Goal: Use online tool/utility: Utilize a website feature to perform a specific function

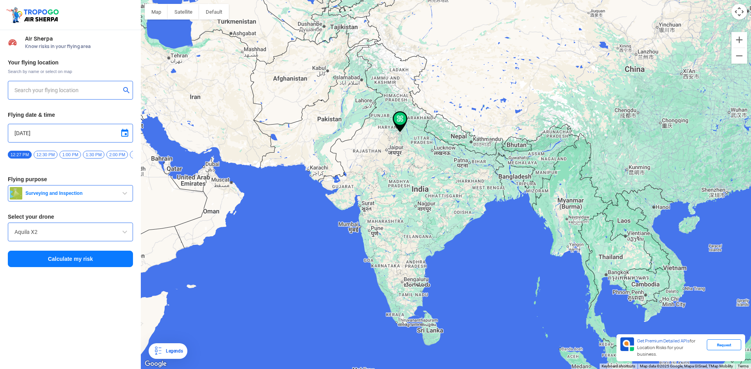
type input "[STREET_ADDRESS][PERSON_NAME]"
click at [82, 264] on button "Calculate my risk" at bounding box center [70, 259] width 125 height 16
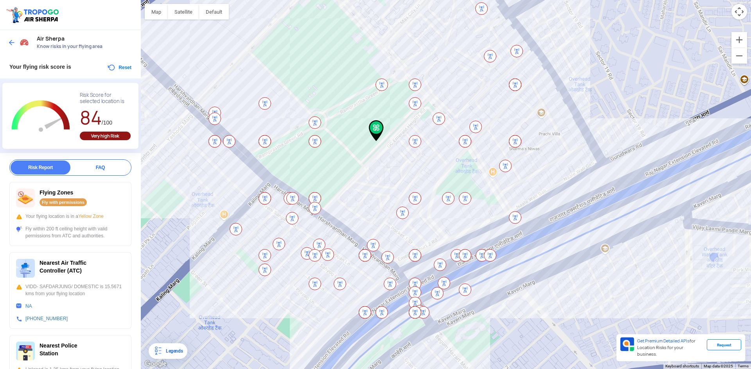
drag, startPoint x: 688, startPoint y: 203, endPoint x: 618, endPoint y: 160, distance: 82.0
click at [618, 160] on div at bounding box center [446, 184] width 610 height 369
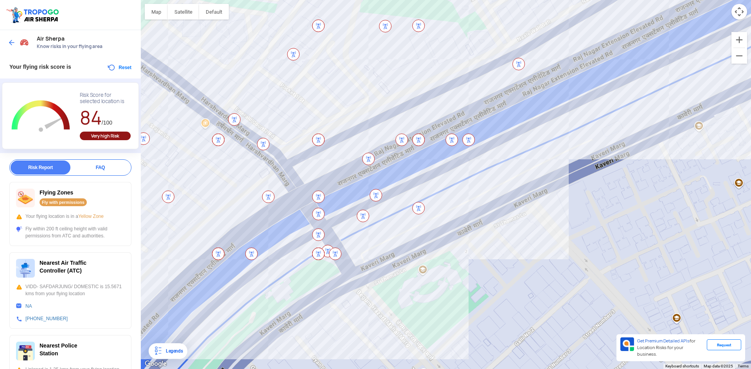
drag, startPoint x: 547, startPoint y: 194, endPoint x: 680, endPoint y: 78, distance: 176.5
click at [680, 78] on div at bounding box center [446, 184] width 610 height 369
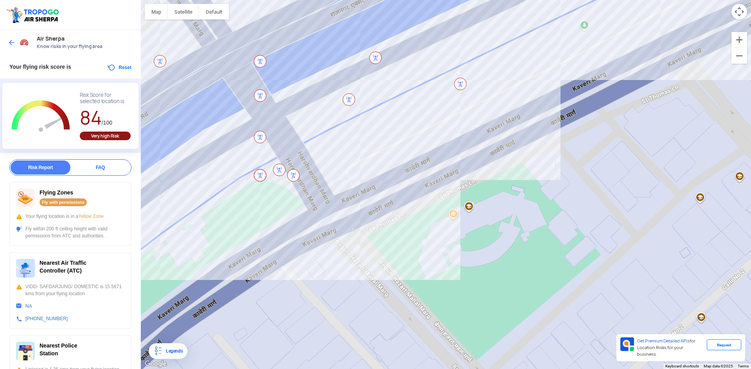
drag, startPoint x: 471, startPoint y: 257, endPoint x: 622, endPoint y: 200, distance: 161.7
click at [622, 200] on div at bounding box center [446, 184] width 610 height 369
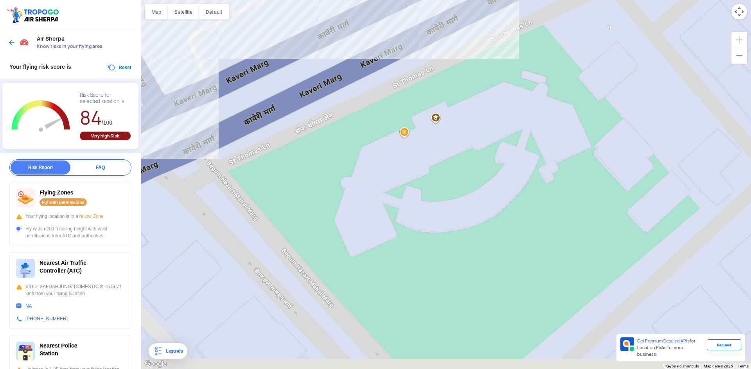
drag, startPoint x: 523, startPoint y: 230, endPoint x: 567, endPoint y: 142, distance: 97.9
click at [567, 142] on div at bounding box center [446, 184] width 610 height 369
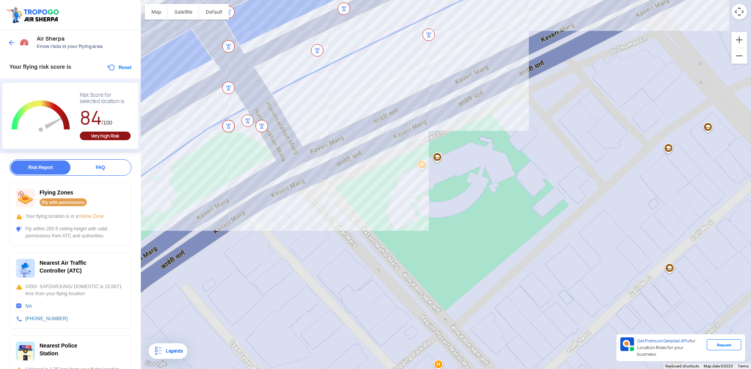
drag, startPoint x: 640, startPoint y: 193, endPoint x: 597, endPoint y: 205, distance: 44.2
click at [597, 205] on div at bounding box center [446, 184] width 610 height 369
click at [420, 167] on div at bounding box center [446, 184] width 610 height 369
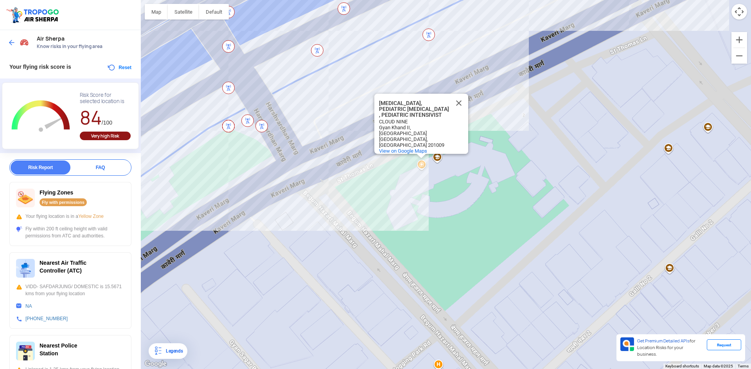
click at [438, 156] on div "[MEDICAL_DATA], PEDIATRIC [MEDICAL_DATA] , PEDIATRIC INTENSIVIST [MEDICAL_DATA]…" at bounding box center [446, 184] width 610 height 369
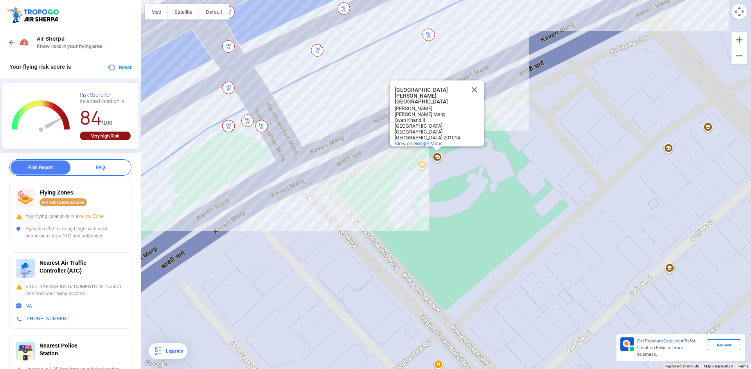
click at [440, 175] on div "[GEOGRAPHIC_DATA][PERSON_NAME] [GEOGRAPHIC_DATA][PERSON_NAME] [GEOGRAPHIC_DATA]…" at bounding box center [446, 184] width 610 height 369
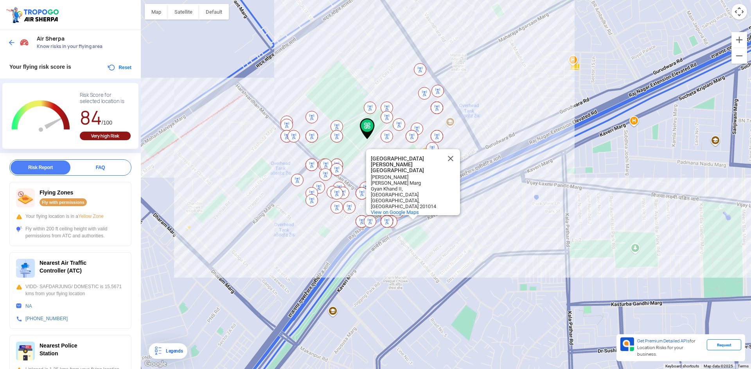
drag, startPoint x: 652, startPoint y: 203, endPoint x: 481, endPoint y: 217, distance: 171.5
click at [481, 217] on div "[GEOGRAPHIC_DATA][PERSON_NAME] [GEOGRAPHIC_DATA][PERSON_NAME] [GEOGRAPHIC_DATA]…" at bounding box center [446, 184] width 610 height 369
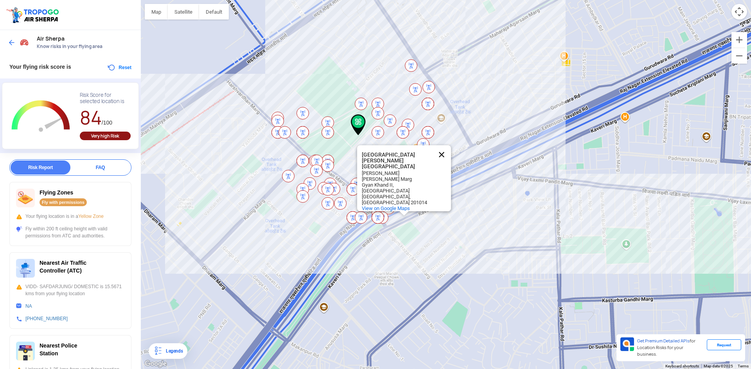
click at [447, 162] on button "Close" at bounding box center [441, 154] width 19 height 19
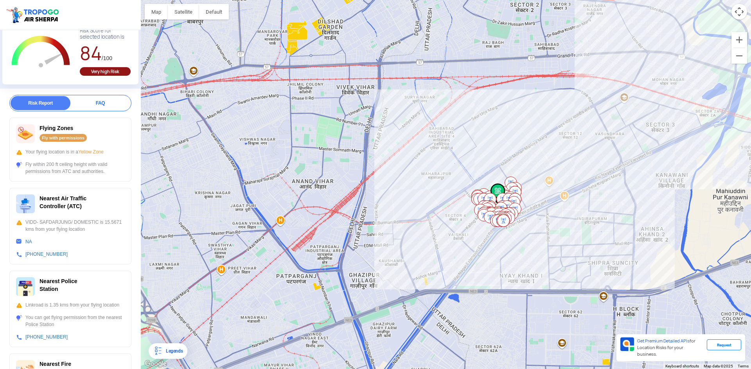
scroll to position [78, 0]
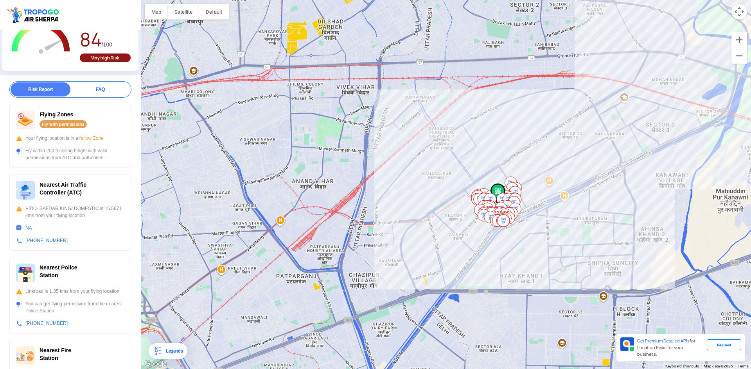
drag, startPoint x: 81, startPoint y: 236, endPoint x: 75, endPoint y: 164, distance: 72.6
click at [75, 164] on div "Flying Zones Fly with permissions Your flying location is in a Yellow Zone Fly …" at bounding box center [70, 279] width 122 height 351
click at [198, 212] on div at bounding box center [446, 184] width 610 height 369
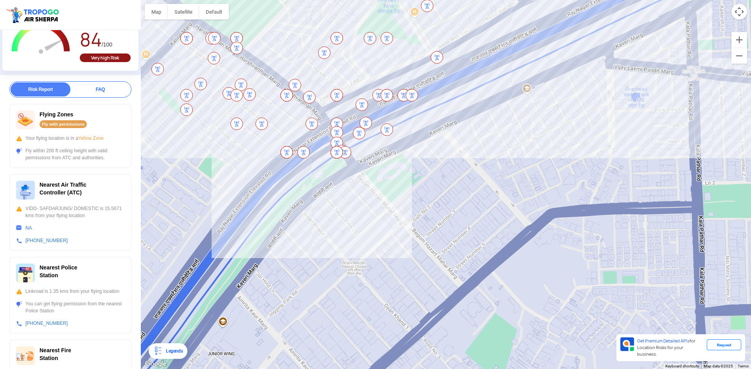
drag, startPoint x: 398, startPoint y: 145, endPoint x: 389, endPoint y: 211, distance: 65.9
click at [389, 211] on div at bounding box center [446, 184] width 610 height 369
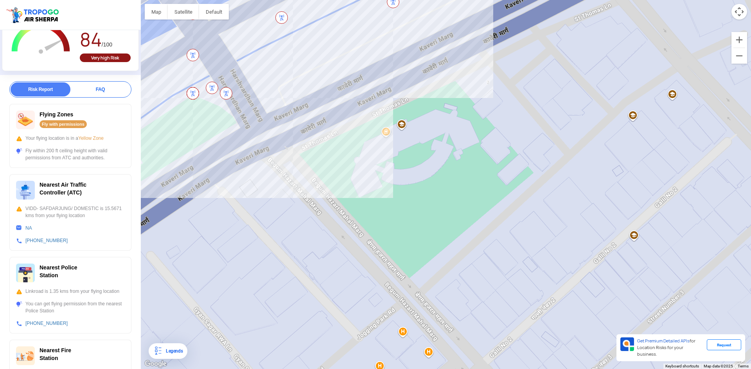
drag, startPoint x: 373, startPoint y: 185, endPoint x: 475, endPoint y: 235, distance: 113.7
click at [477, 236] on div at bounding box center [446, 184] width 610 height 369
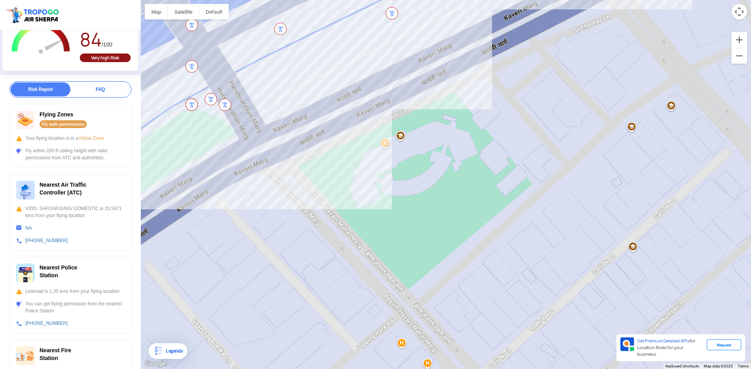
click at [549, 234] on div at bounding box center [446, 184] width 610 height 369
click at [133, 161] on div "Report FAQ Risk Report FAQ Flying Zones Fly with permissions Your flying locati…" at bounding box center [70, 271] width 141 height 380
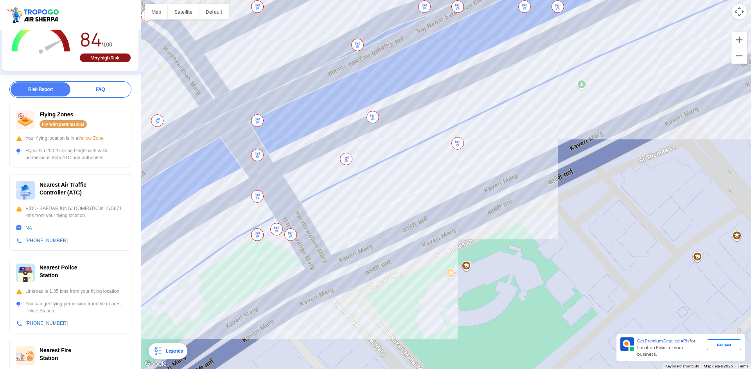
drag, startPoint x: 414, startPoint y: 114, endPoint x: 471, endPoint y: 209, distance: 111.2
click at [471, 209] on div at bounding box center [446, 184] width 610 height 369
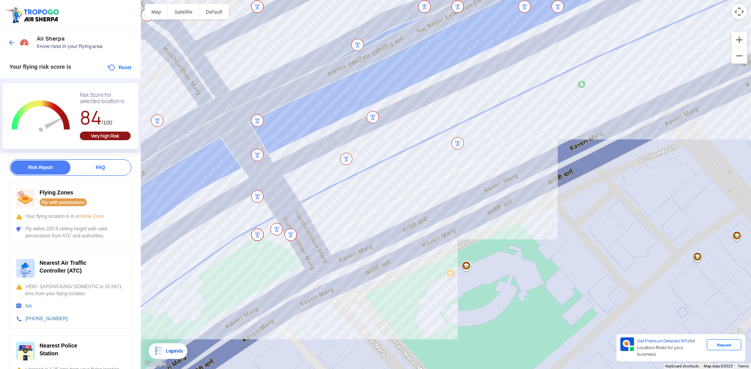
click at [122, 68] on button "Reset" at bounding box center [119, 67] width 25 height 9
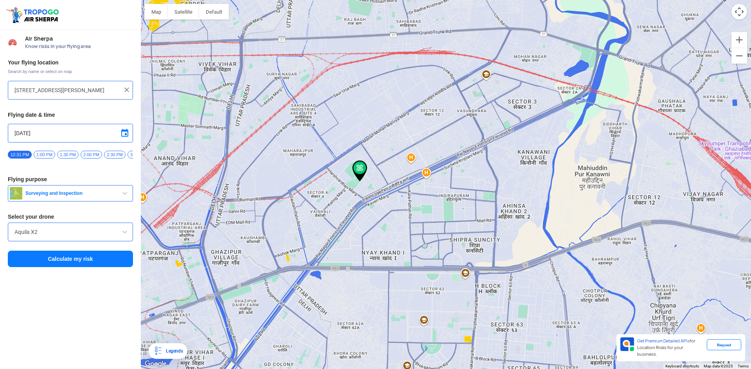
drag, startPoint x: 425, startPoint y: 237, endPoint x: 325, endPoint y: 330, distance: 136.9
click at [325, 330] on div at bounding box center [446, 184] width 610 height 369
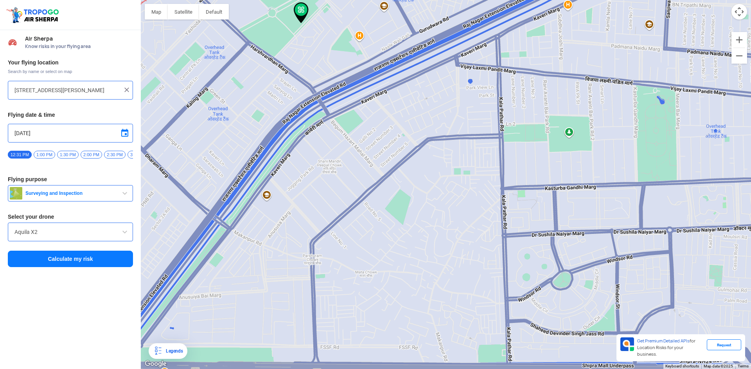
drag, startPoint x: 523, startPoint y: 150, endPoint x: 542, endPoint y: 90, distance: 63.0
click at [542, 90] on div at bounding box center [446, 184] width 610 height 369
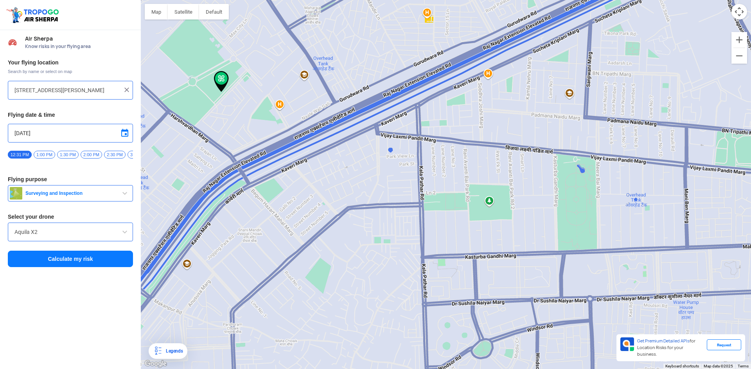
drag, startPoint x: 349, startPoint y: 261, endPoint x: 237, endPoint y: 347, distance: 141.6
click at [239, 348] on div at bounding box center [446, 184] width 610 height 369
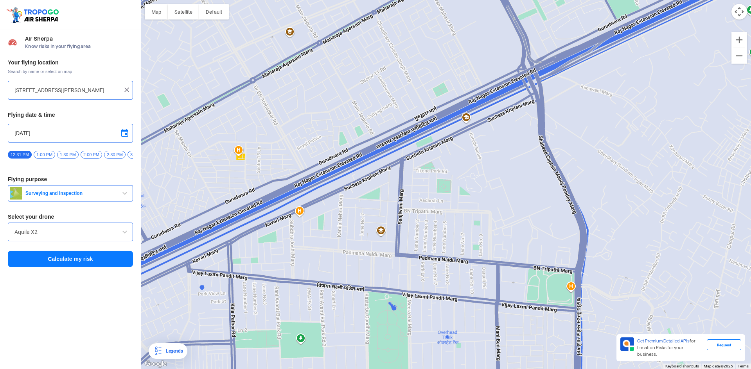
drag, startPoint x: 545, startPoint y: 219, endPoint x: 387, endPoint y: 334, distance: 194.5
click at [387, 334] on div at bounding box center [446, 184] width 610 height 369
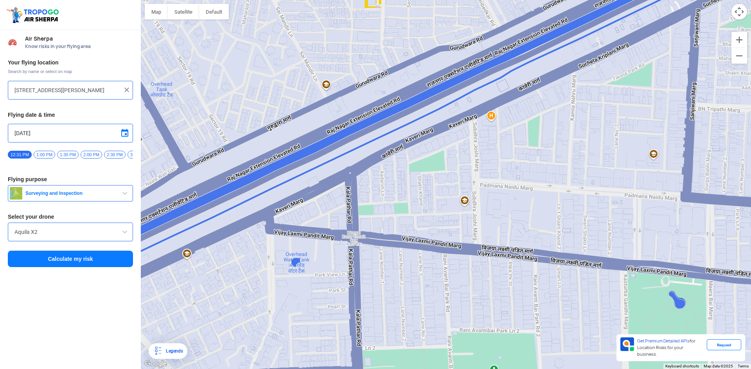
drag, startPoint x: 332, startPoint y: 269, endPoint x: 606, endPoint y: 237, distance: 275.1
click at [606, 237] on div at bounding box center [446, 184] width 610 height 369
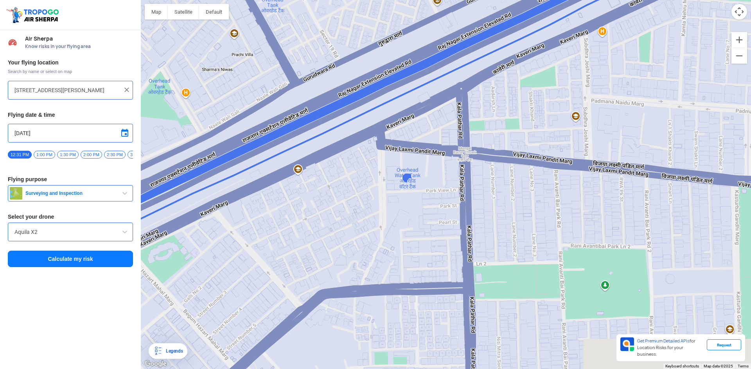
click at [563, 236] on div at bounding box center [446, 184] width 610 height 369
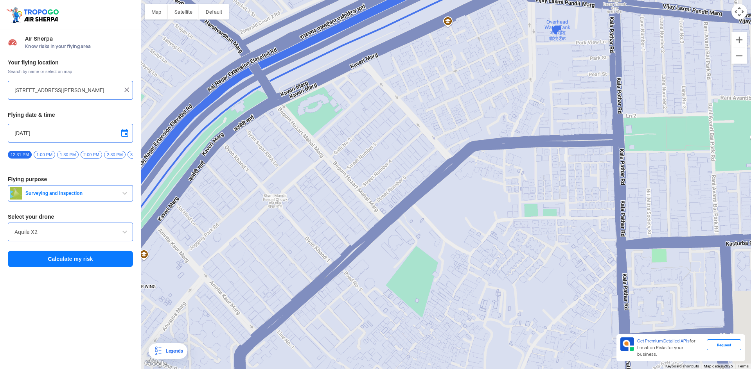
drag, startPoint x: 536, startPoint y: 149, endPoint x: 567, endPoint y: 132, distance: 34.5
click at [567, 132] on div at bounding box center [446, 184] width 610 height 369
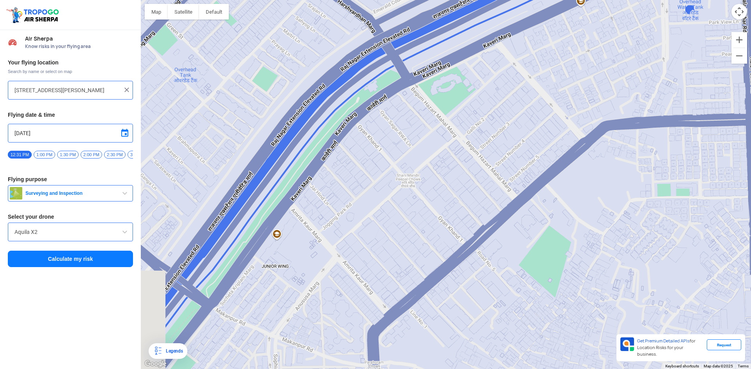
drag, startPoint x: 421, startPoint y: 240, endPoint x: 546, endPoint y: 226, distance: 126.0
click at [546, 226] on div at bounding box center [446, 184] width 610 height 369
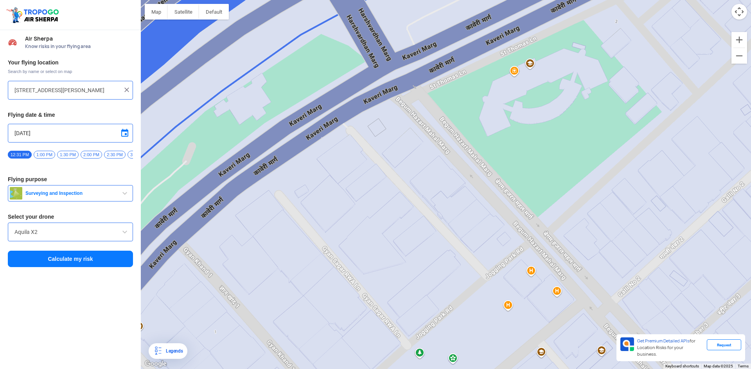
drag, startPoint x: 396, startPoint y: 111, endPoint x: 232, endPoint y: 283, distance: 238.4
click at [233, 283] on div at bounding box center [446, 184] width 610 height 369
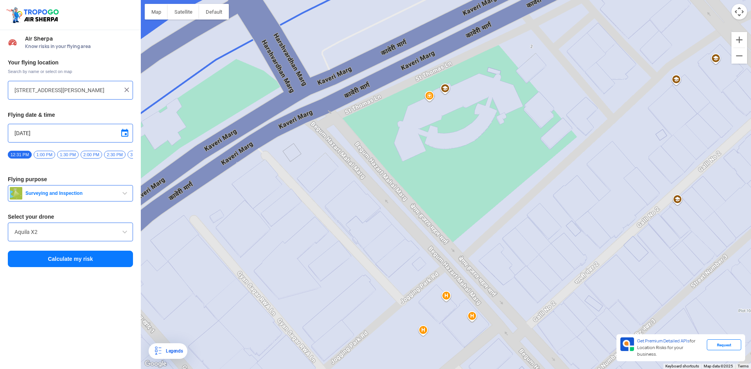
click at [459, 112] on div at bounding box center [446, 184] width 610 height 369
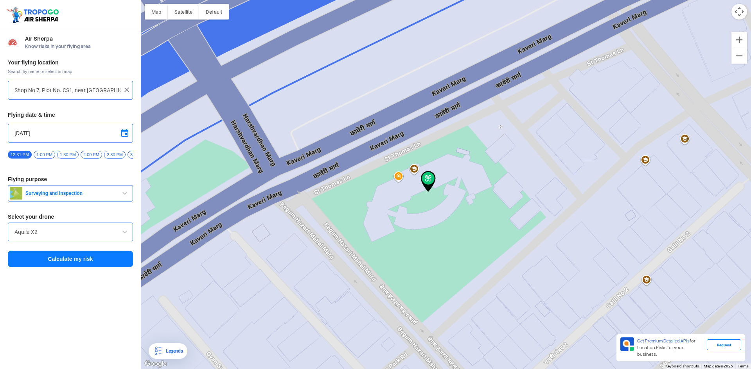
drag, startPoint x: 444, startPoint y: 172, endPoint x: 422, endPoint y: 179, distance: 23.0
click at [422, 179] on img at bounding box center [428, 181] width 15 height 21
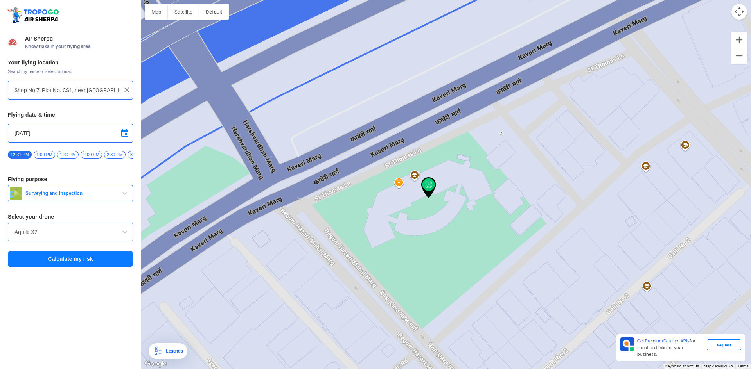
click at [413, 175] on div at bounding box center [446, 184] width 610 height 369
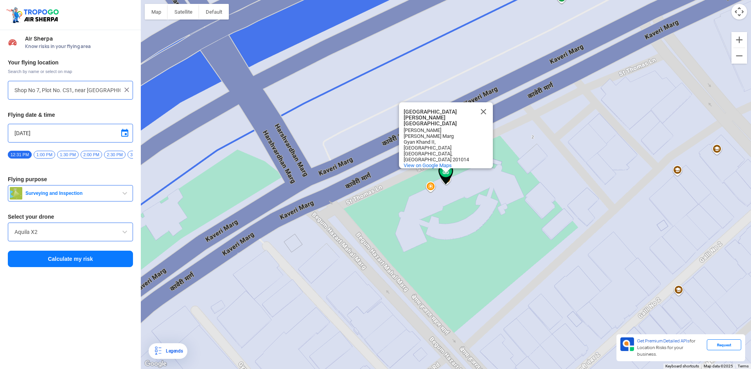
click at [414, 187] on div "[GEOGRAPHIC_DATA][PERSON_NAME] [GEOGRAPHIC_DATA][PERSON_NAME] [GEOGRAPHIC_DATA]…" at bounding box center [446, 184] width 610 height 369
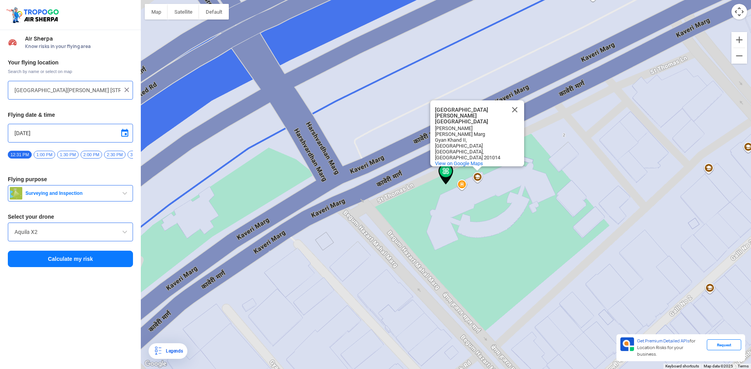
click at [472, 194] on div "[GEOGRAPHIC_DATA][PERSON_NAME] [GEOGRAPHIC_DATA][PERSON_NAME] [GEOGRAPHIC_DATA]…" at bounding box center [446, 184] width 610 height 369
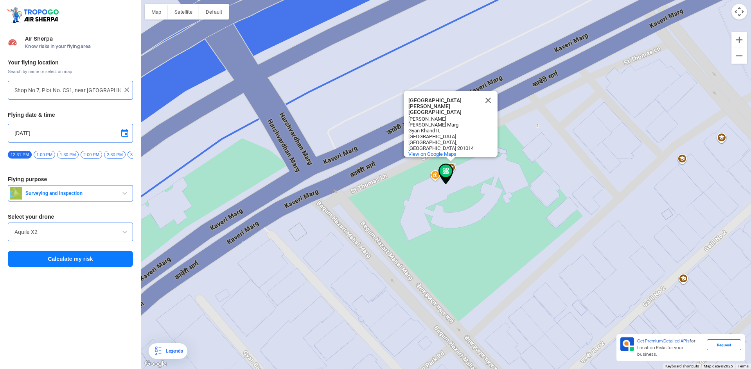
click at [421, 174] on div "[GEOGRAPHIC_DATA][PERSON_NAME] [GEOGRAPHIC_DATA][PERSON_NAME] [GEOGRAPHIC_DATA]…" at bounding box center [446, 184] width 610 height 369
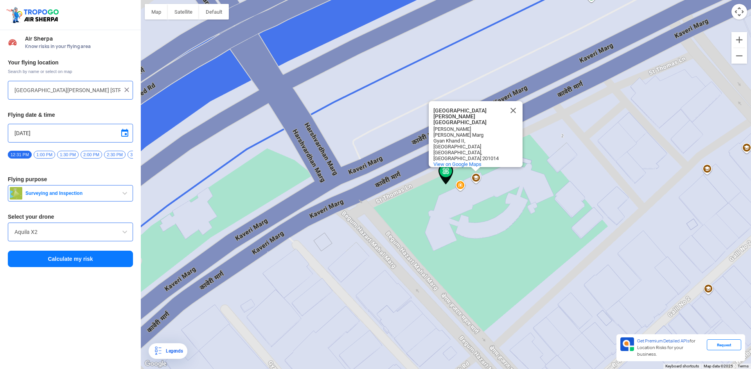
click at [470, 190] on div "[GEOGRAPHIC_DATA][PERSON_NAME] [GEOGRAPHIC_DATA][PERSON_NAME] [GEOGRAPHIC_DATA]…" at bounding box center [446, 184] width 610 height 369
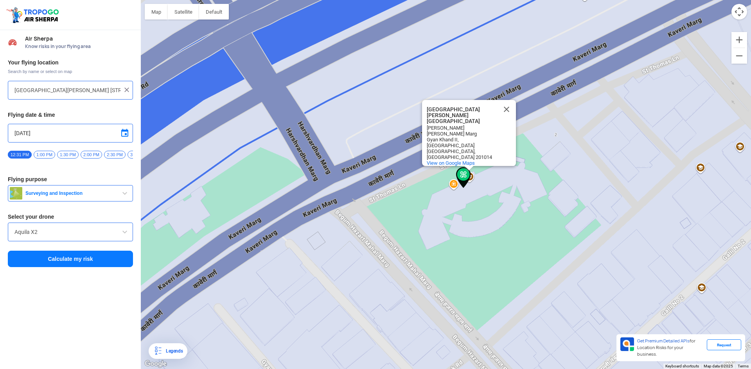
type input "Shop No 7, Plot No. CS1, near [GEOGRAPHIC_DATA][PERSON_NAME], [GEOGRAPHIC_DATA]…"
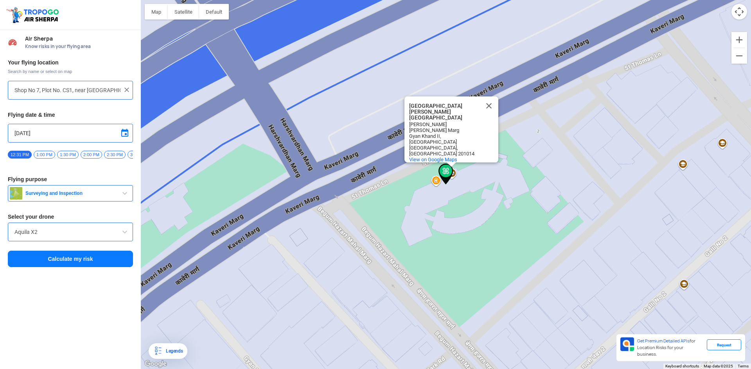
click at [74, 261] on button "Calculate my risk" at bounding box center [70, 259] width 125 height 16
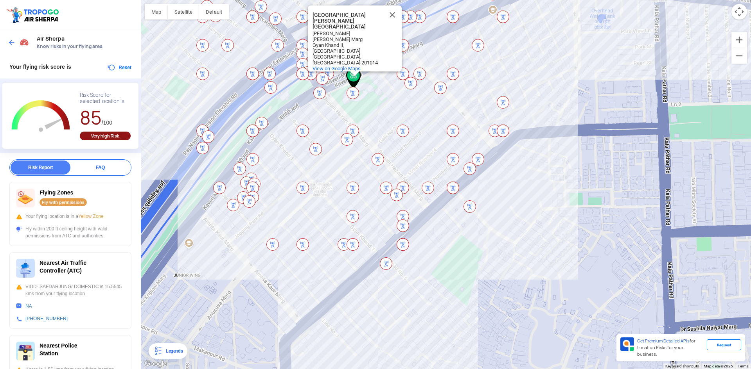
drag, startPoint x: 662, startPoint y: 266, endPoint x: 567, endPoint y: 196, distance: 117.8
click at [569, 171] on div "[GEOGRAPHIC_DATA][PERSON_NAME] [GEOGRAPHIC_DATA][PERSON_NAME] [GEOGRAPHIC_DATA]…" at bounding box center [446, 184] width 610 height 369
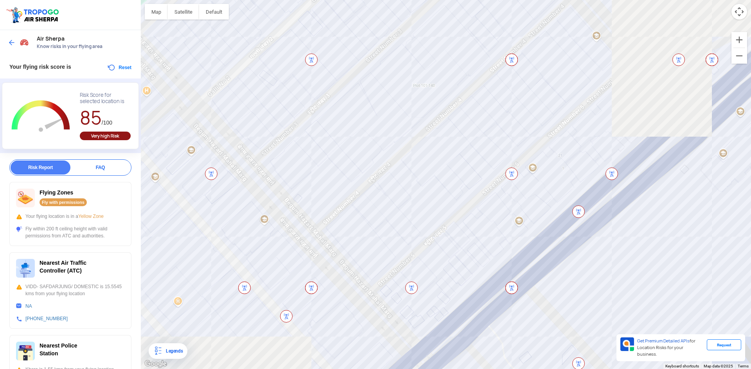
drag, startPoint x: 509, startPoint y: 171, endPoint x: 749, endPoint y: 323, distance: 283.8
click at [750, 324] on div "[GEOGRAPHIC_DATA][PERSON_NAME] [GEOGRAPHIC_DATA][PERSON_NAME] [GEOGRAPHIC_DATA]…" at bounding box center [446, 184] width 610 height 369
